Goal: Check status: Check status

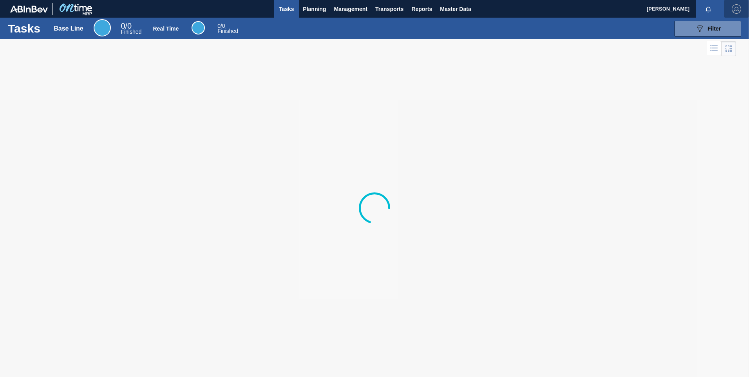
click at [732, 8] on img "button" at bounding box center [735, 8] width 9 height 9
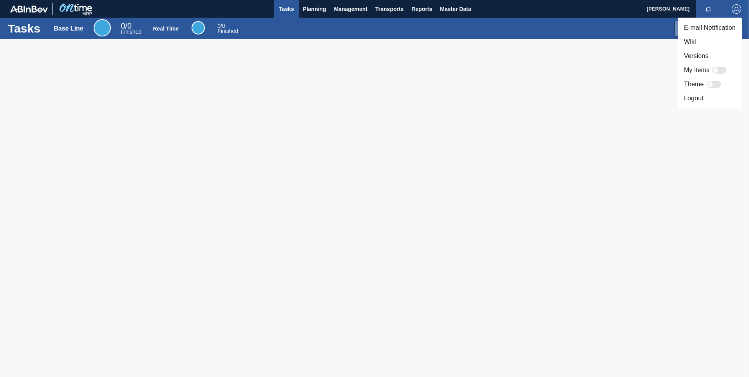
click at [734, 9] on div at bounding box center [374, 188] width 749 height 377
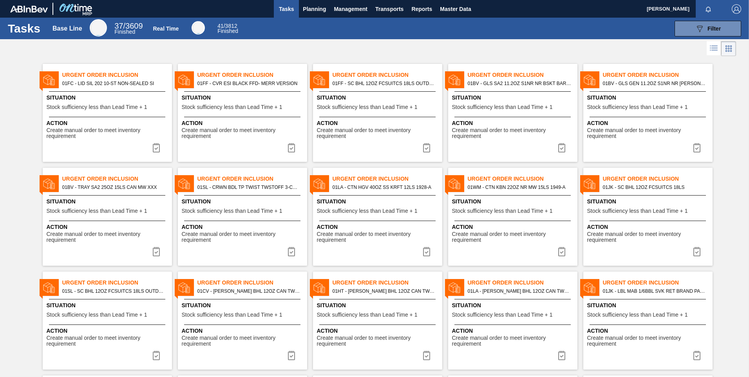
click at [740, 10] on span "button" at bounding box center [736, 8] width 19 height 9
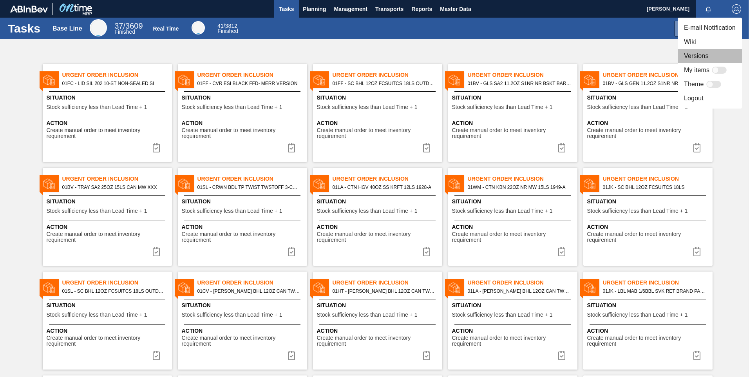
click at [702, 56] on li "Versions" at bounding box center [709, 56] width 64 height 14
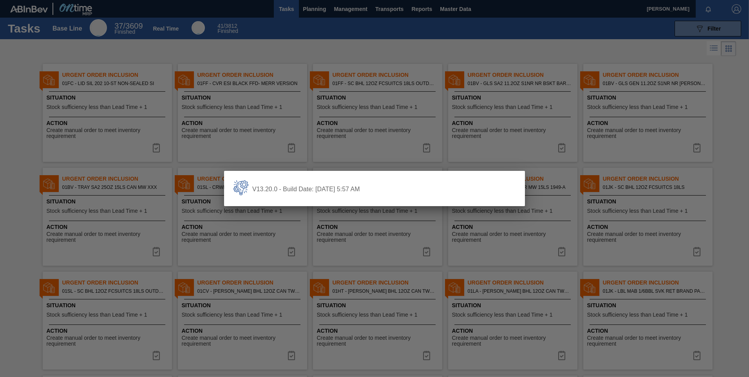
click at [366, 32] on div at bounding box center [374, 188] width 749 height 377
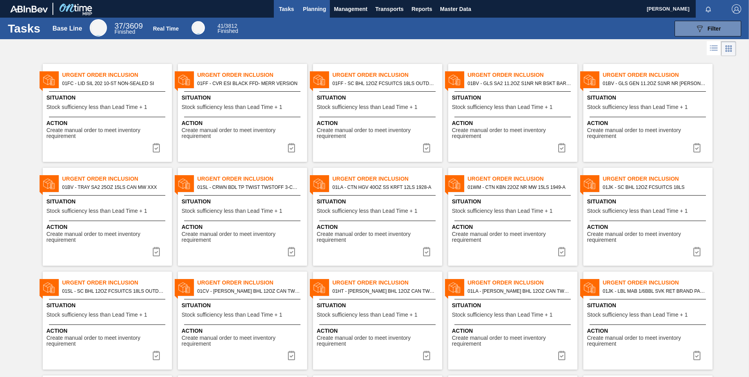
click at [319, 8] on span "Planning" at bounding box center [314, 8] width 23 height 9
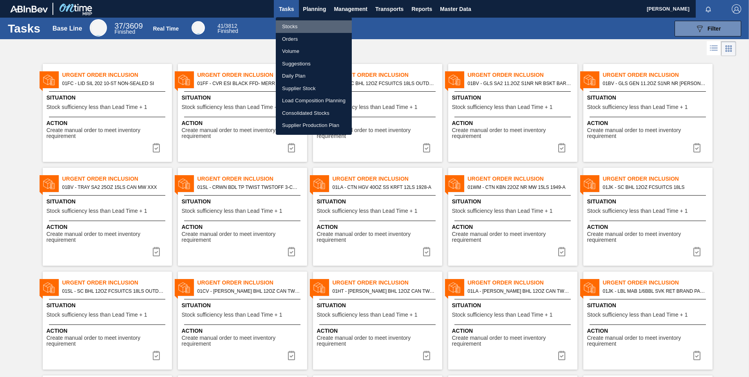
click at [294, 27] on li "Stocks" at bounding box center [314, 26] width 76 height 13
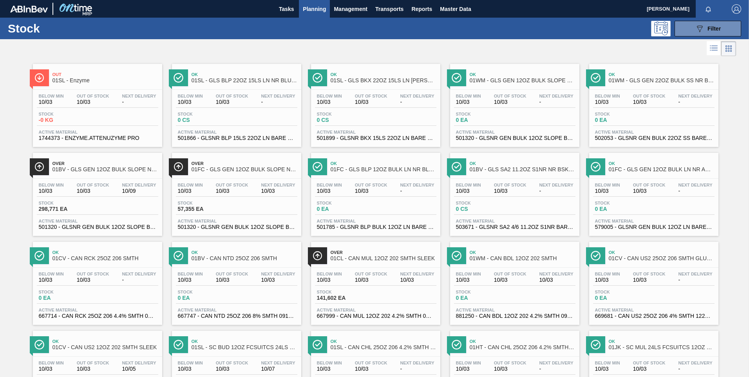
click at [240, 76] on span "Ok" at bounding box center [244, 74] width 106 height 5
